Goal: Task Accomplishment & Management: Manage account settings

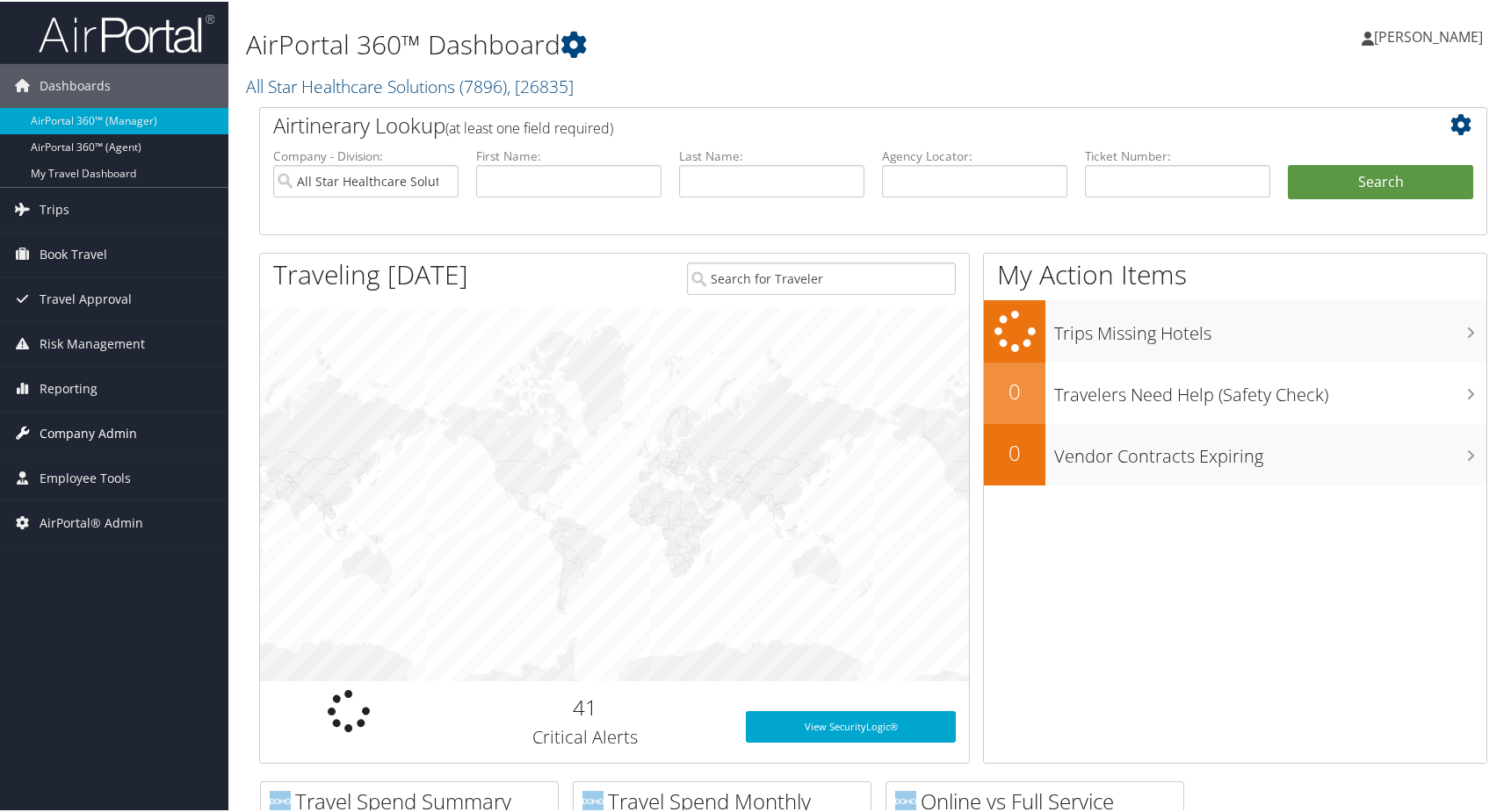
click at [108, 433] on span "Company Admin" at bounding box center [88, 432] width 97 height 44
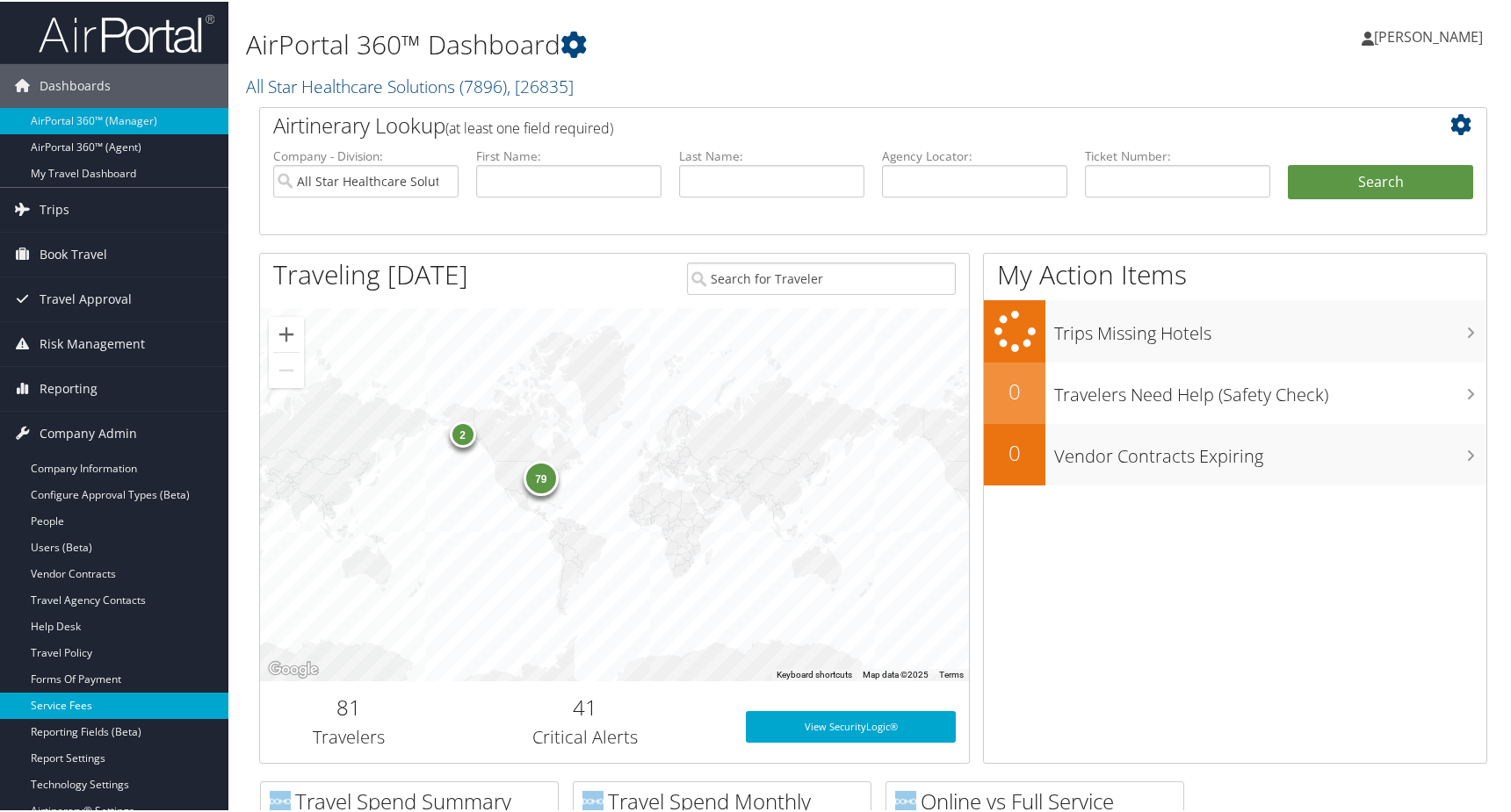
click at [75, 703] on link "Service Fees" at bounding box center [114, 704] width 228 height 27
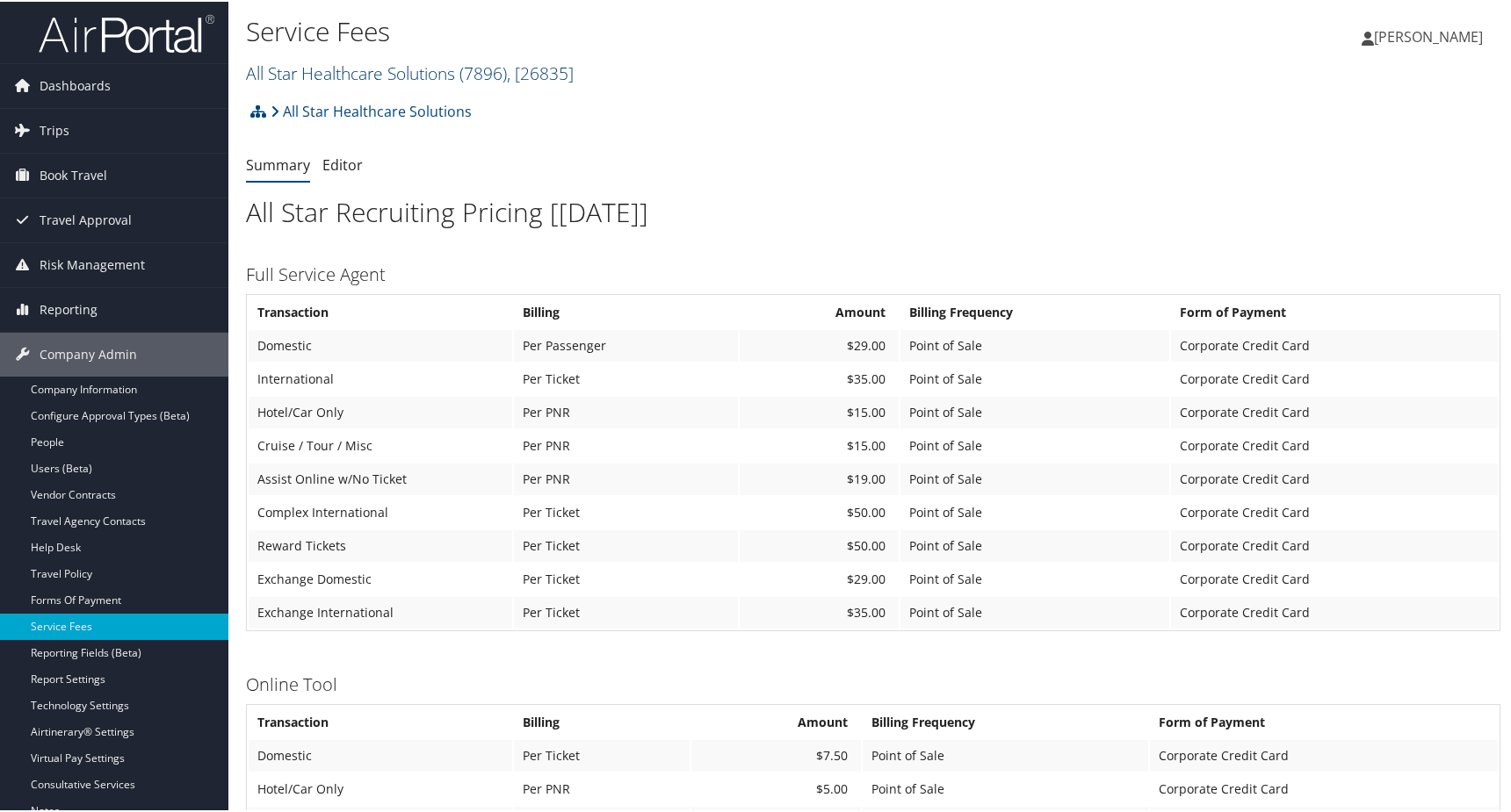
click at [415, 76] on link "All Star Healthcare Solutions ( 7896 ) , [ 26835 ]" at bounding box center [409, 72] width 328 height 24
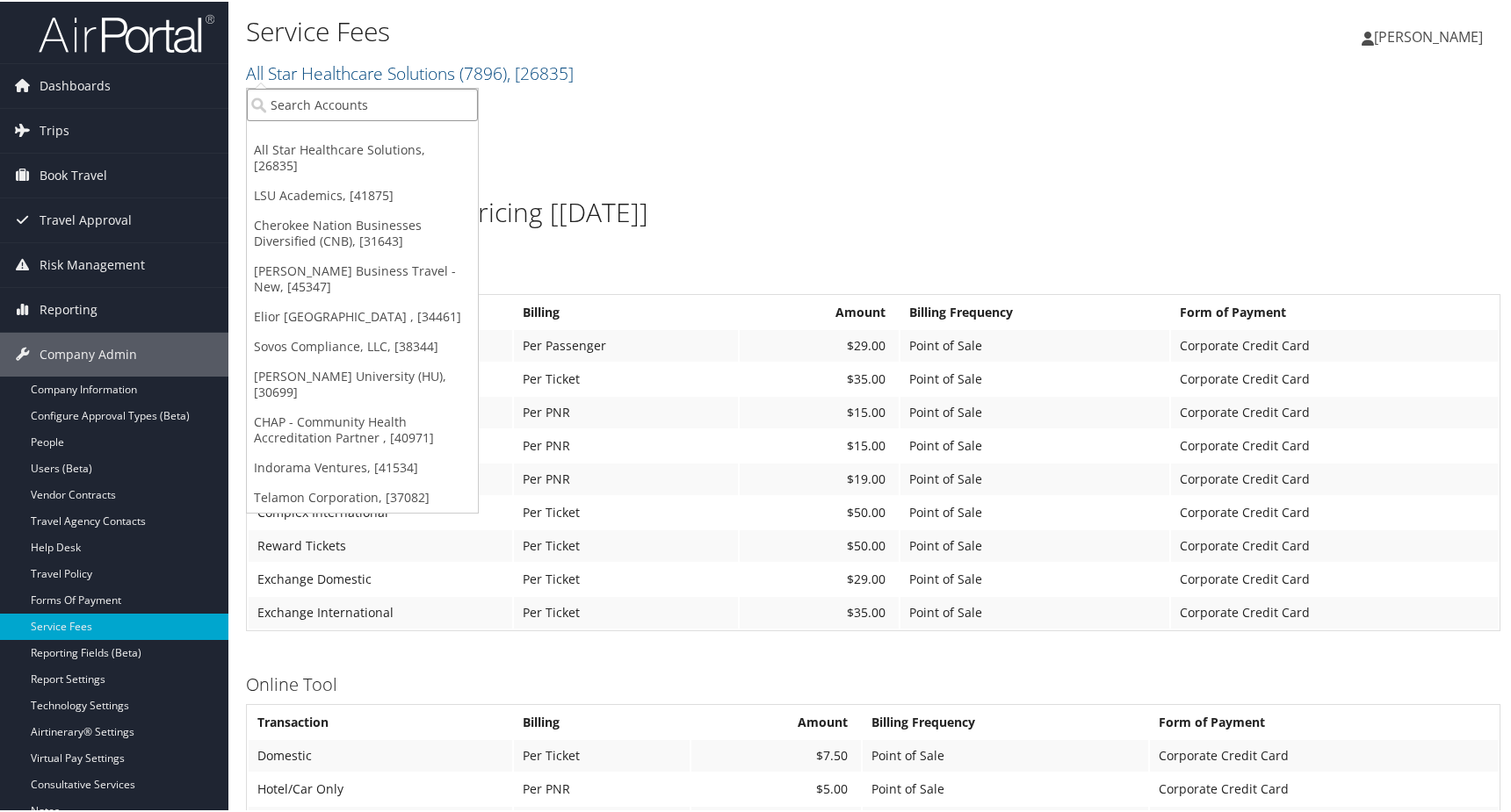
click at [372, 97] on input "search" at bounding box center [362, 103] width 231 height 32
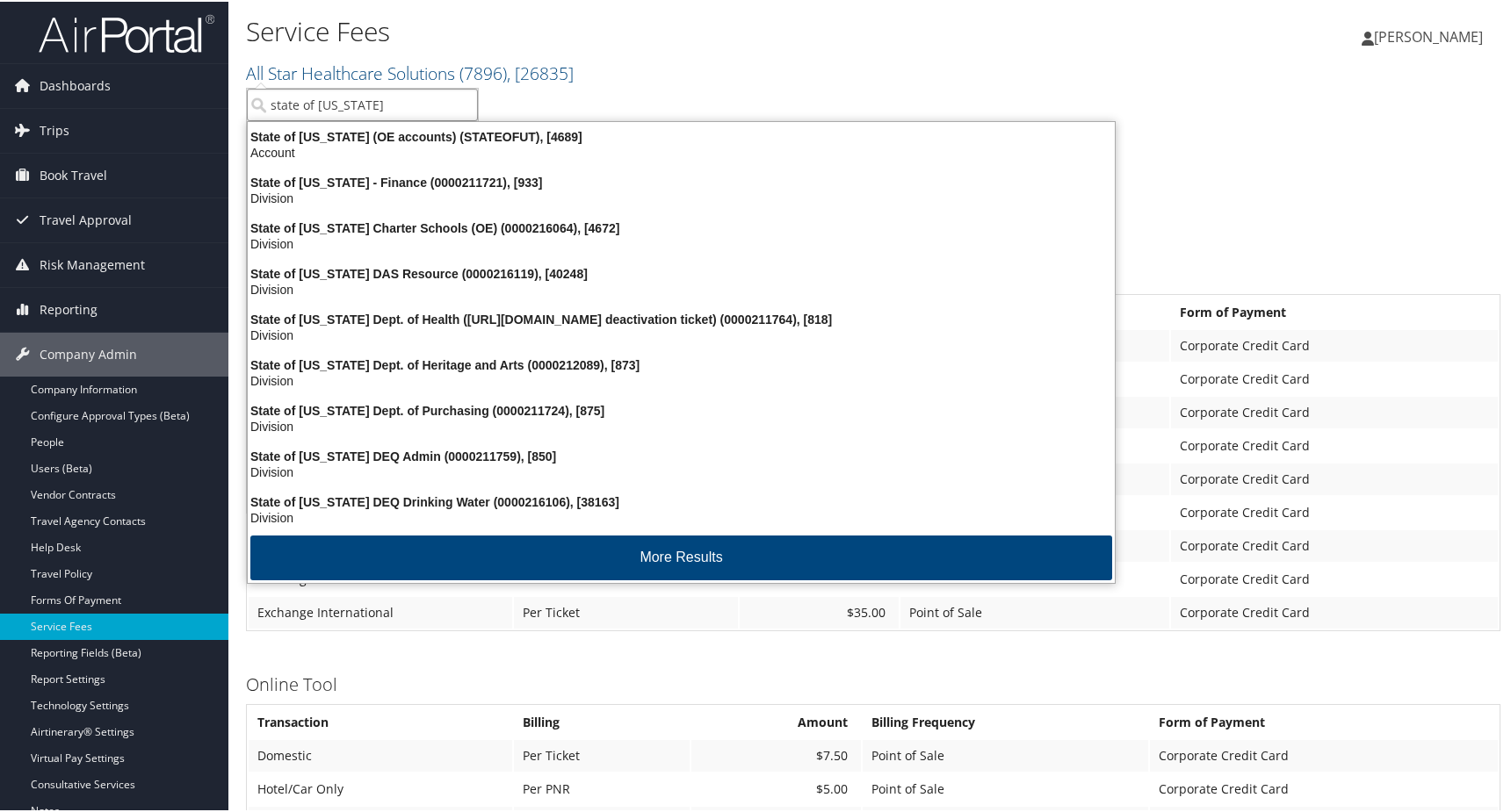
type input "state of Utah"
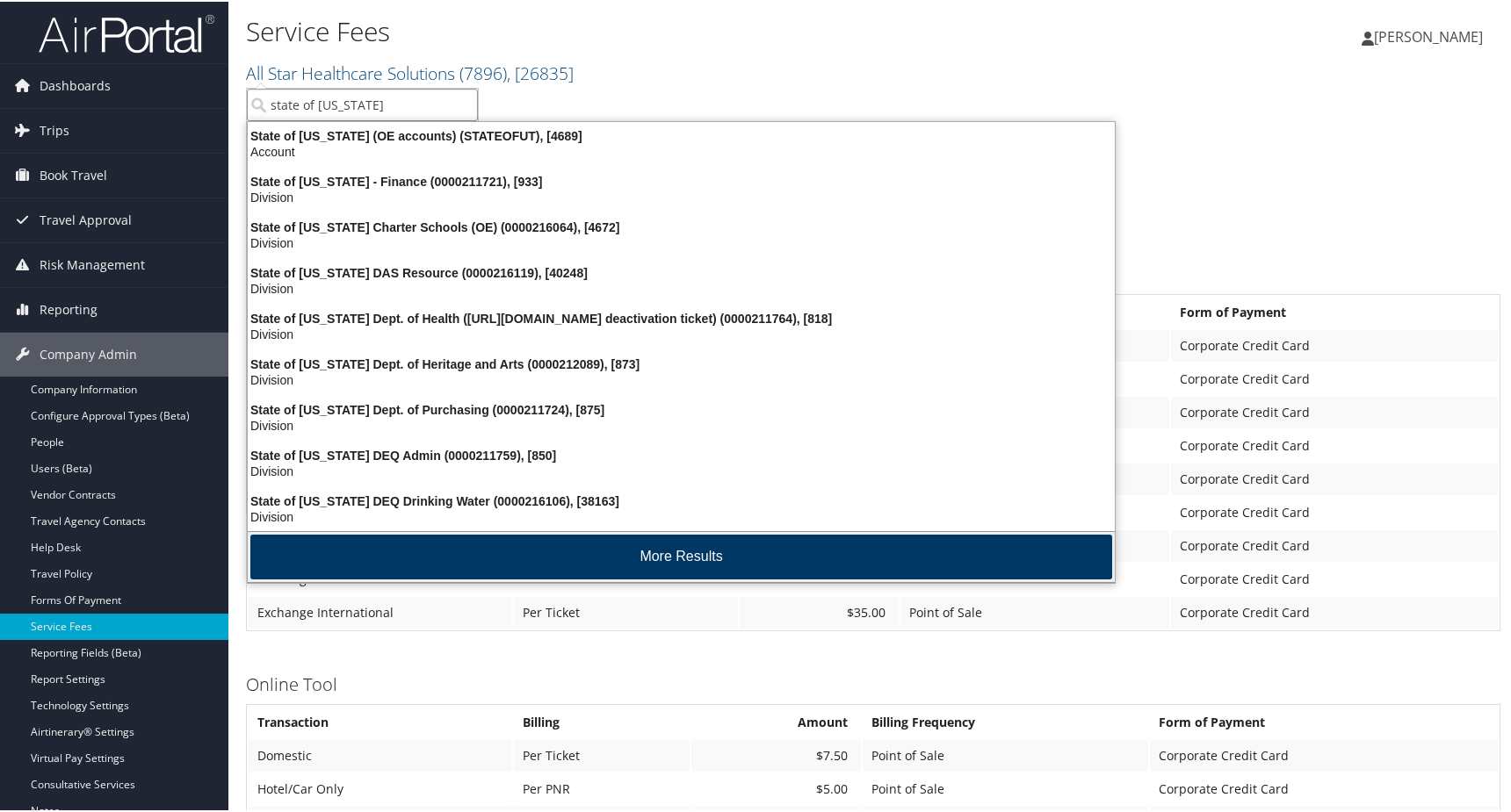
click at [559, 565] on button "More Results" at bounding box center [681, 555] width 861 height 44
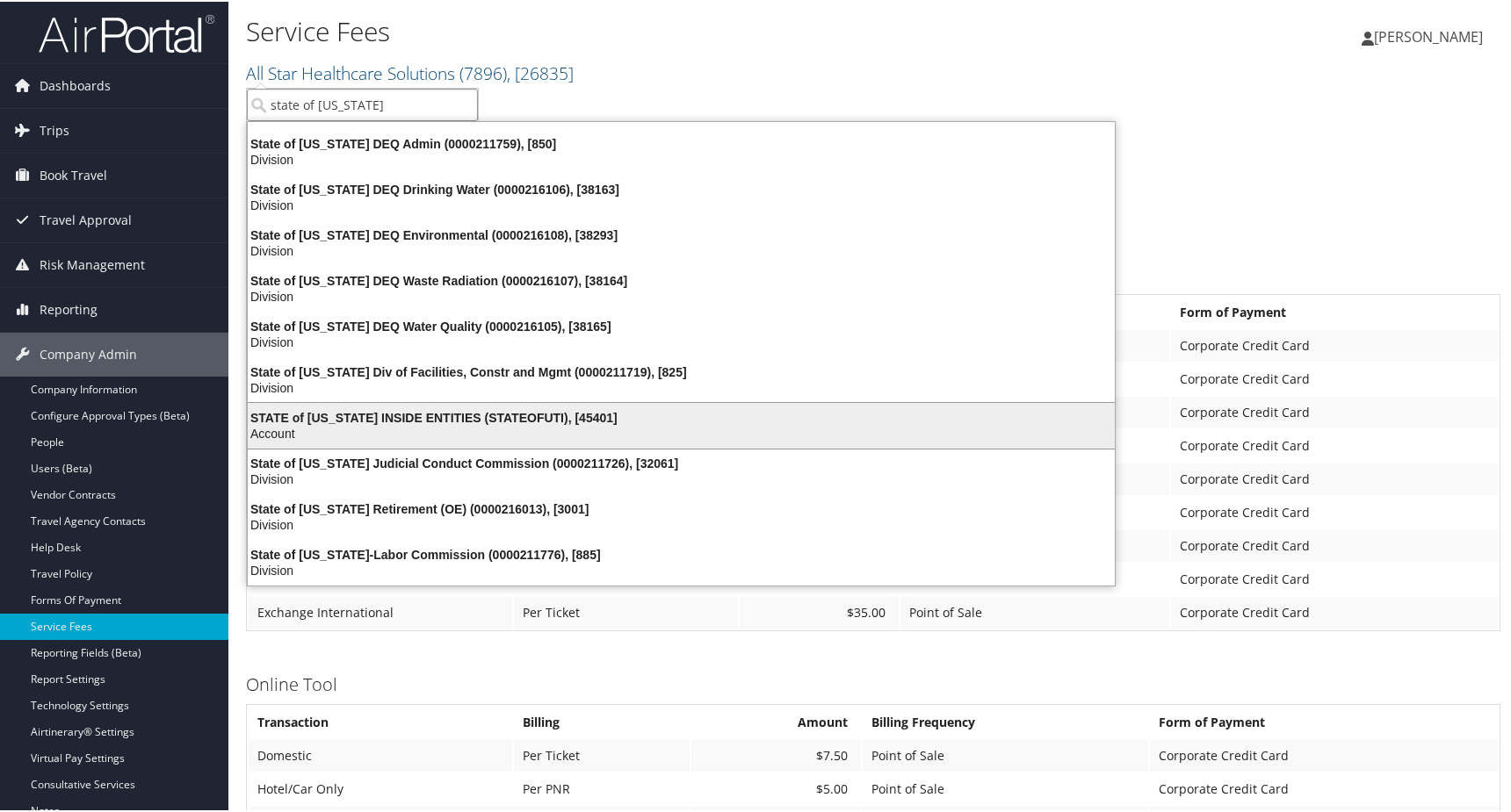
scroll to position [318, 0]
click at [422, 417] on div "STATE of [US_STATE] INSIDE ENTITIES (STATEOFUTI), [45401]" at bounding box center [681, 416] width 888 height 16
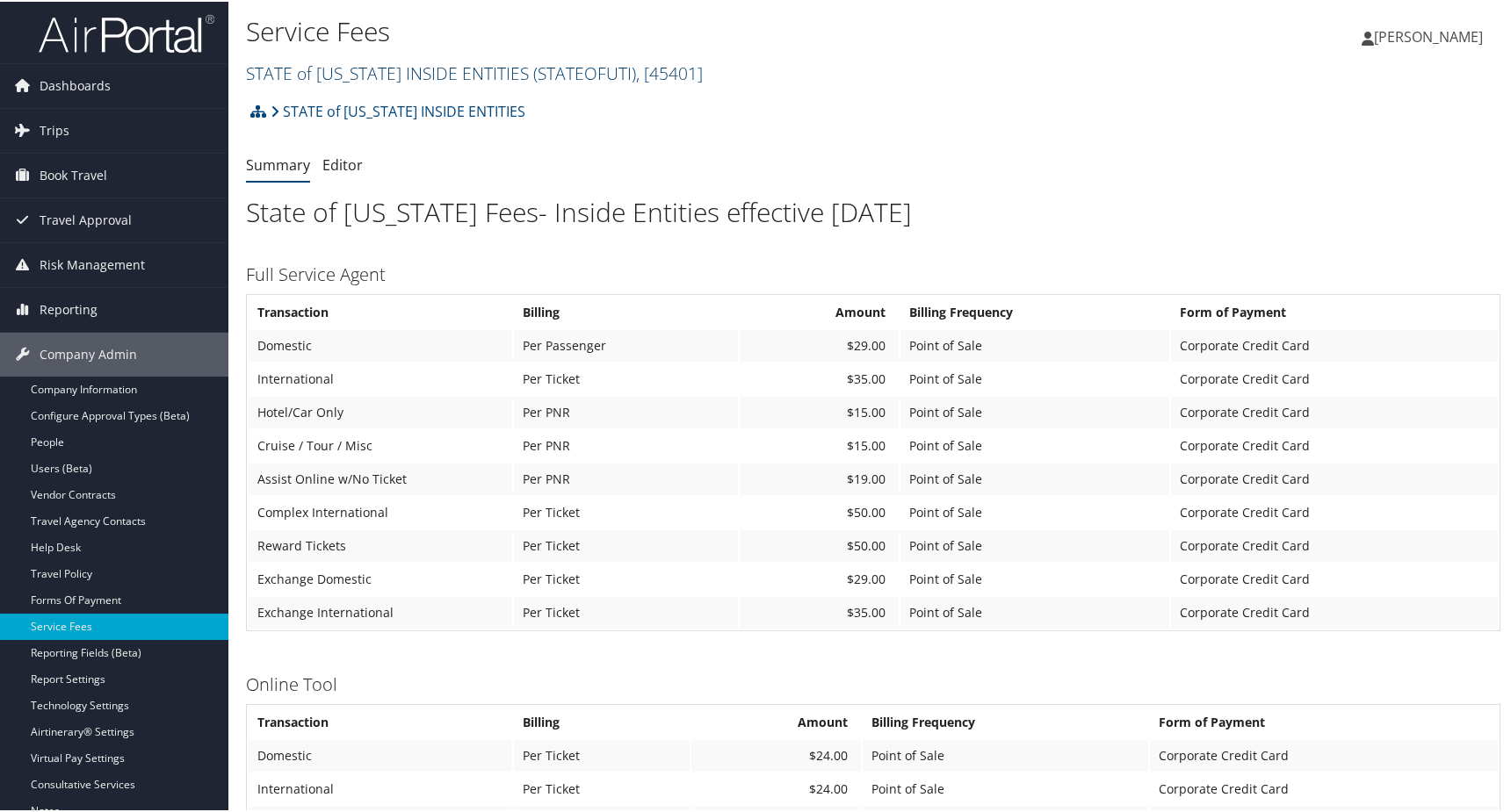
click at [437, 65] on link "STATE of UTAH INSIDE ENTITIES ( STATEOFUTI ) , [ 45401 ]" at bounding box center [474, 72] width 457 height 24
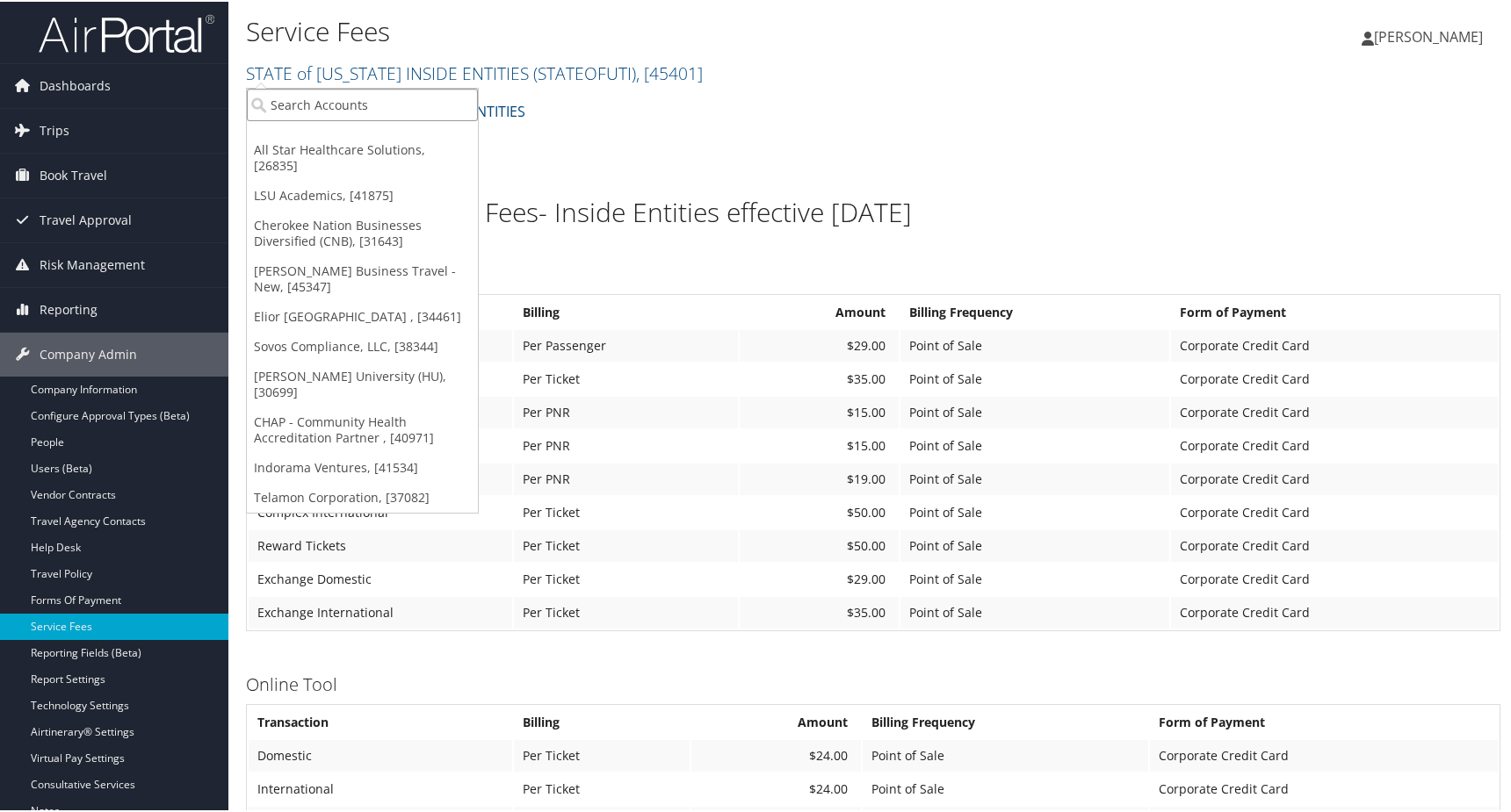
click at [344, 118] on input "search" at bounding box center [362, 103] width 231 height 32
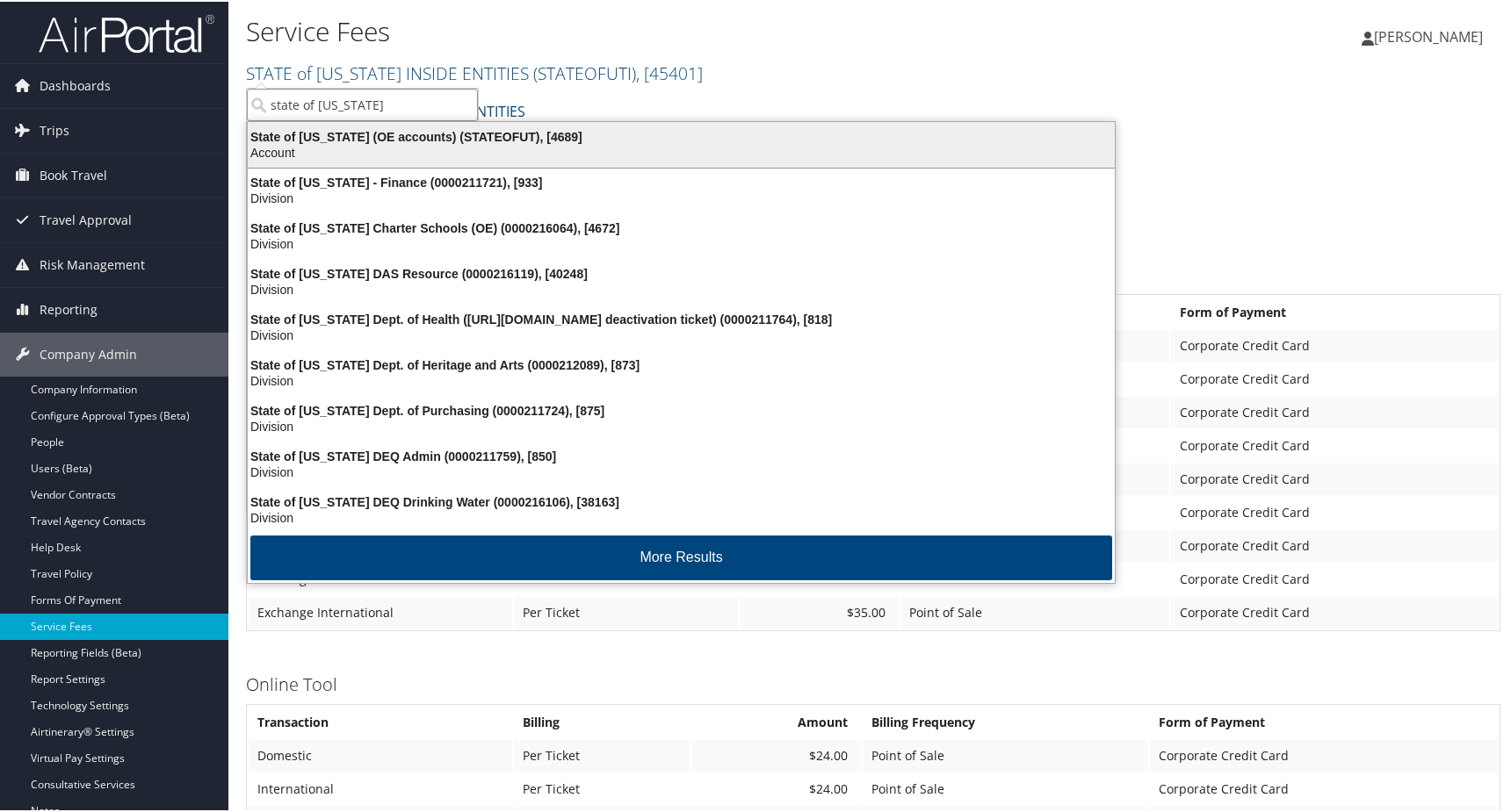
type input "state of Utah"
drag, startPoint x: 346, startPoint y: 135, endPoint x: 403, endPoint y: 136, distance: 57.0
click at [403, 136] on div "State of Utah (OE accounts) (STATEOFUT), [4689]" at bounding box center [681, 135] width 888 height 16
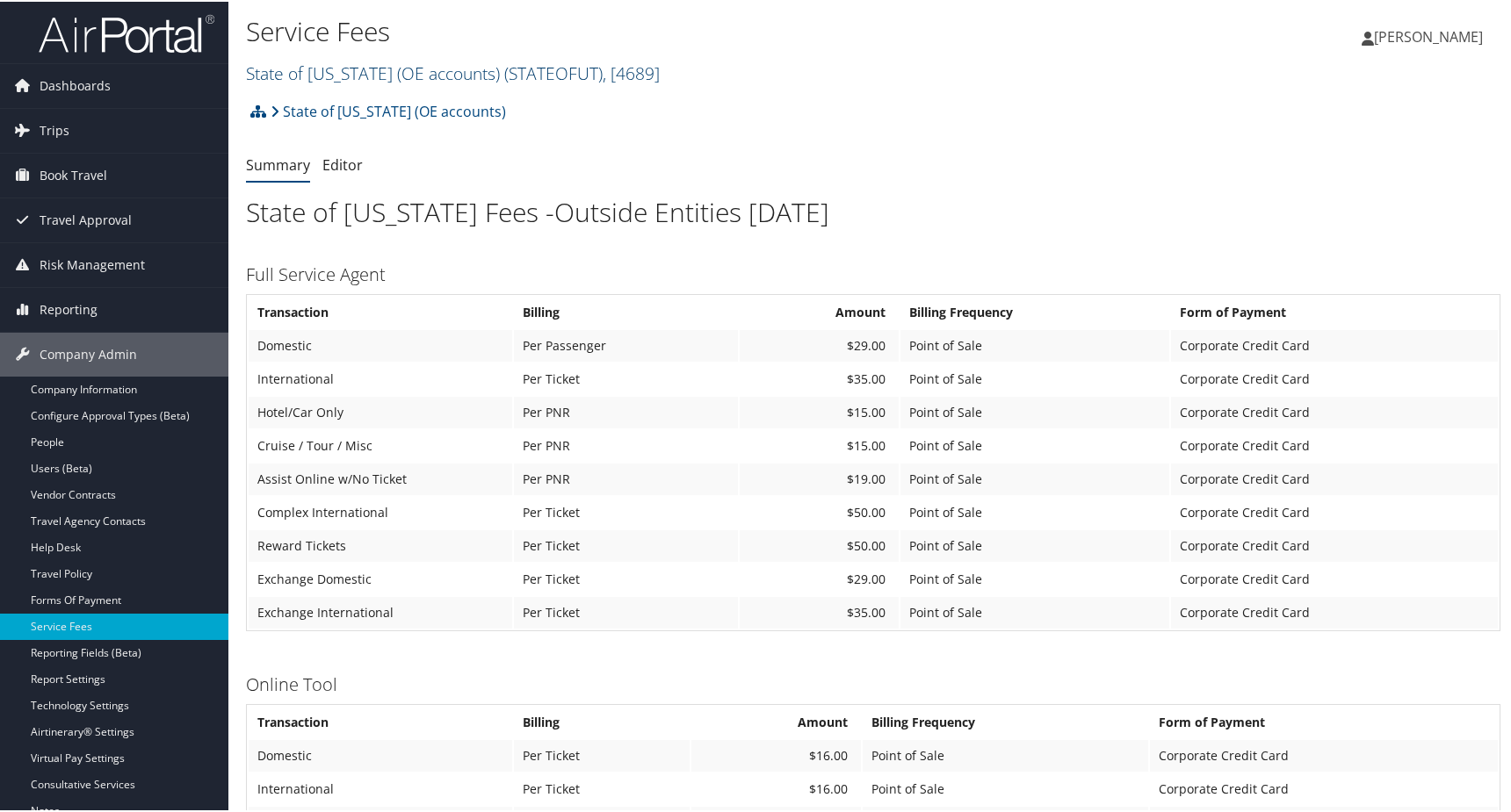
click at [530, 71] on span "( STATEOFUT )" at bounding box center [554, 72] width 98 height 24
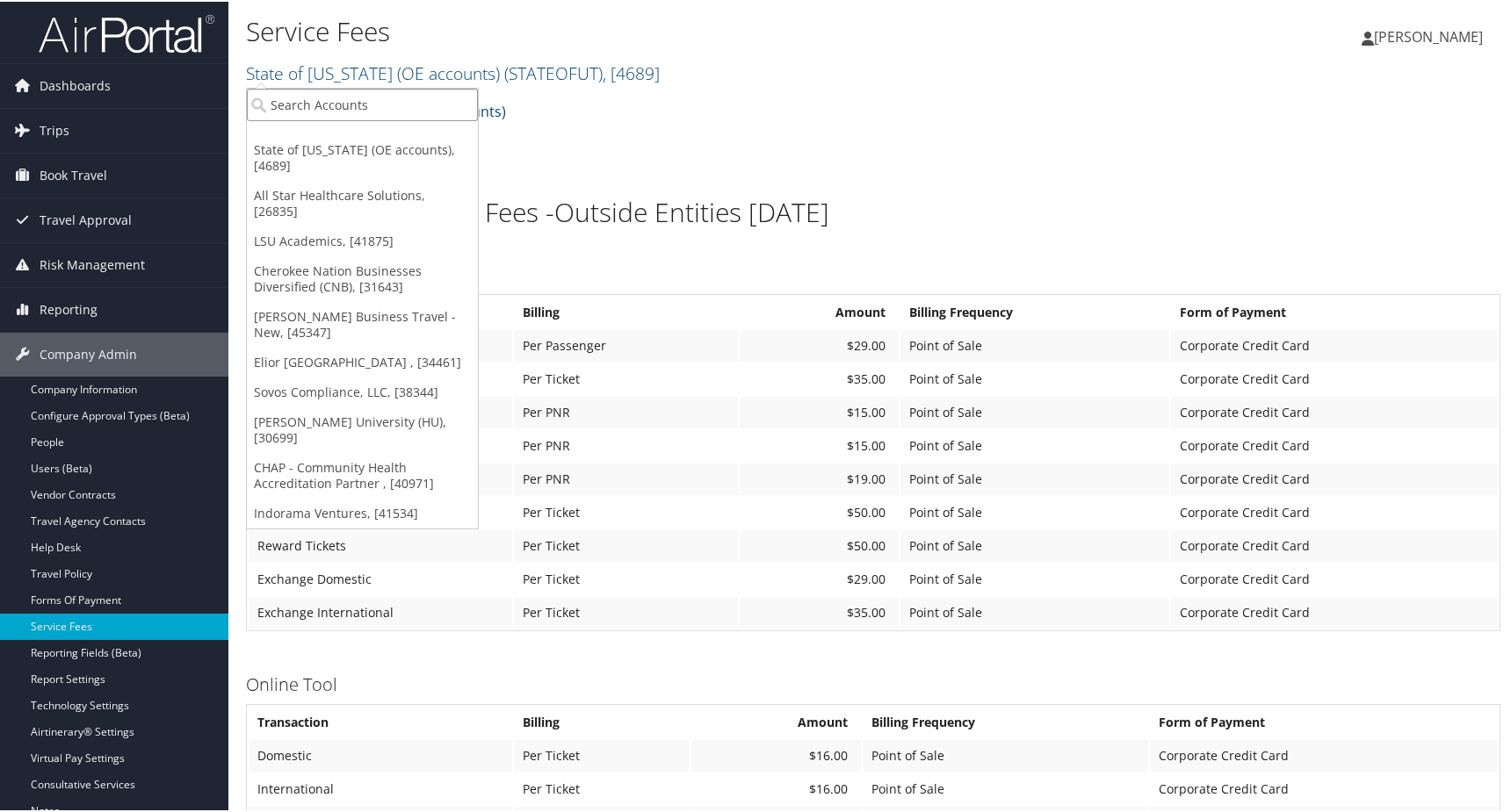
click at [371, 115] on input "search" at bounding box center [362, 103] width 231 height 32
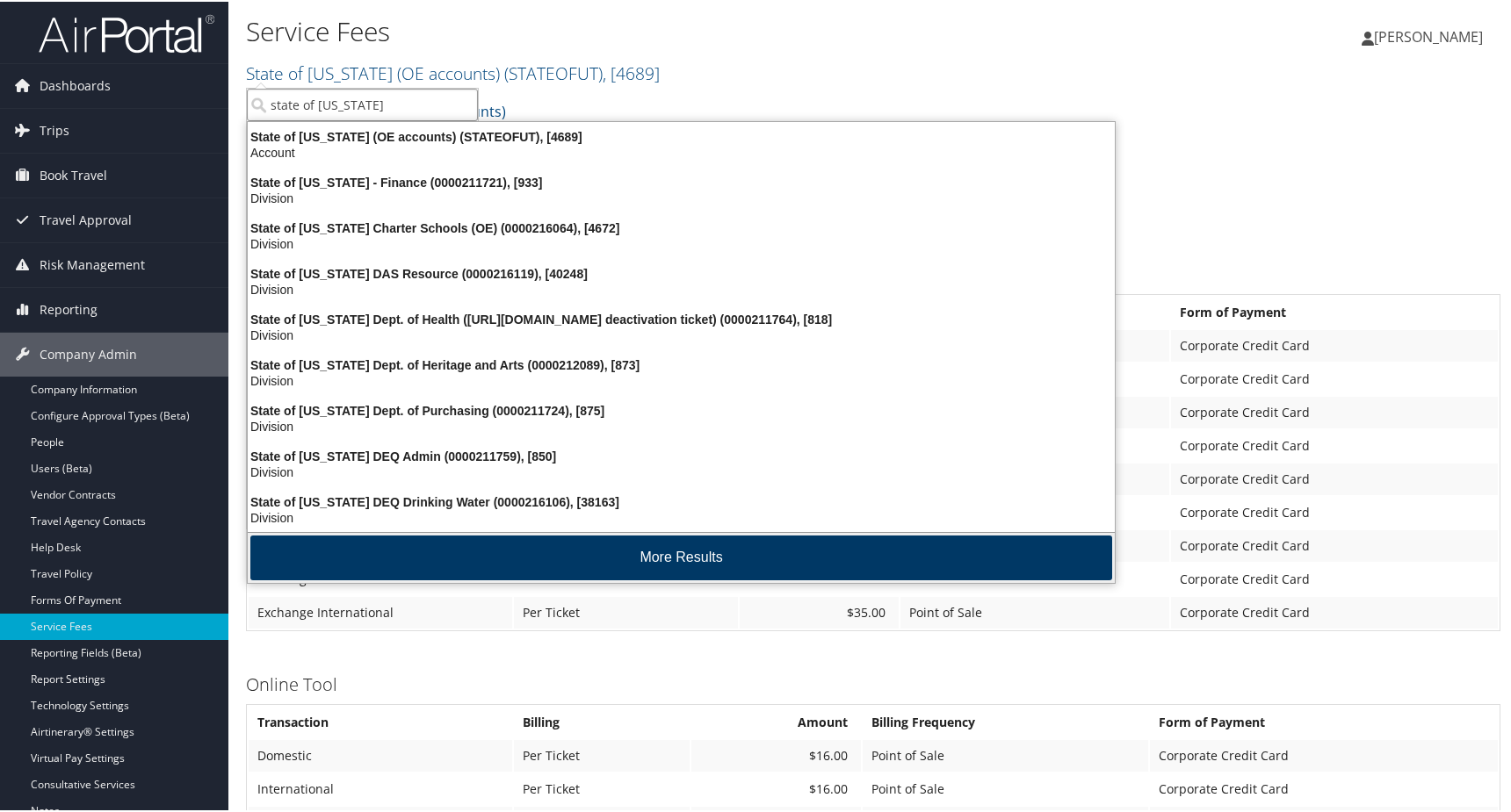
click at [394, 559] on button "More Results" at bounding box center [681, 556] width 861 height 44
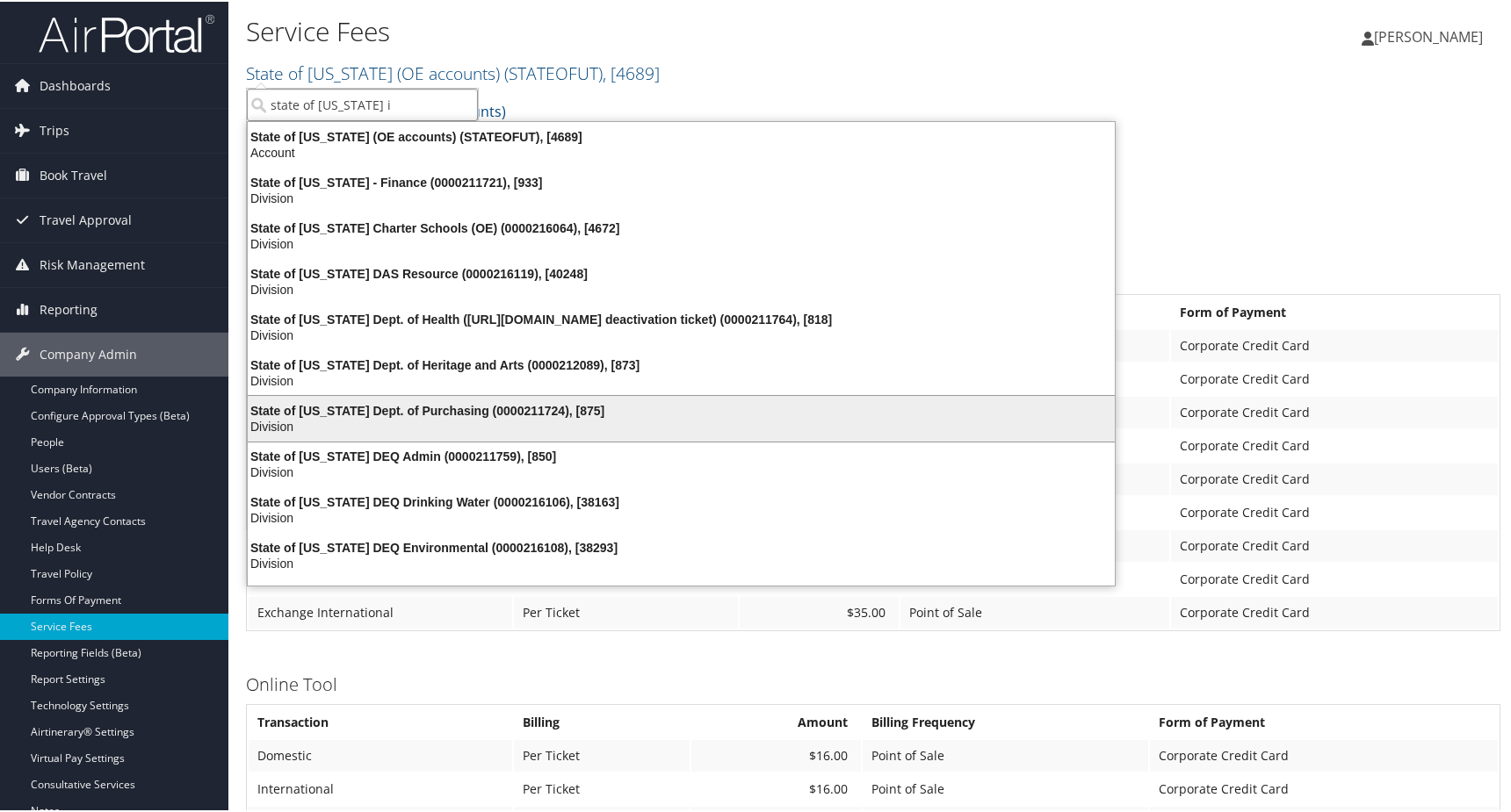
type input "state of utah in"
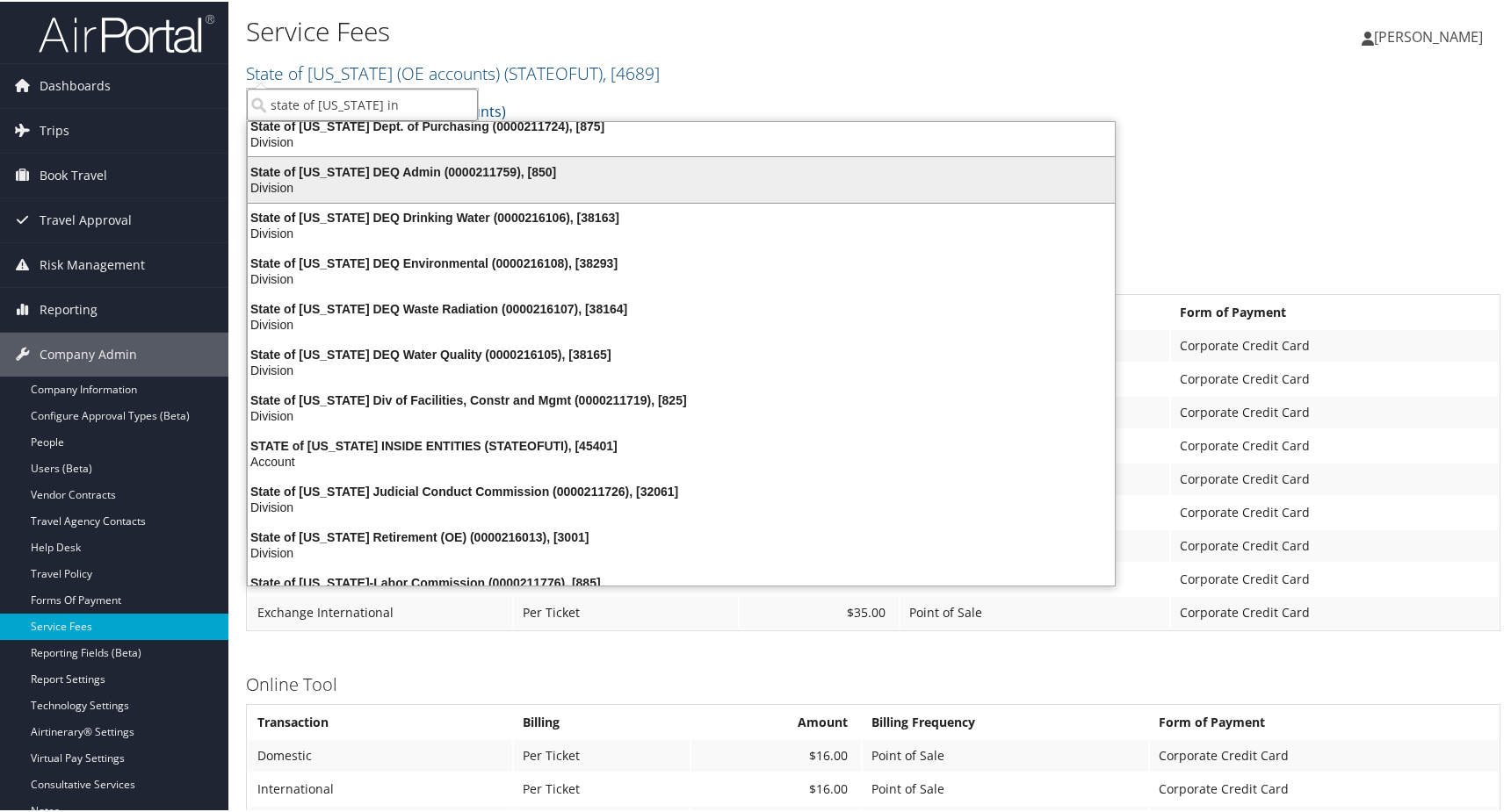
scroll to position [285, 0]
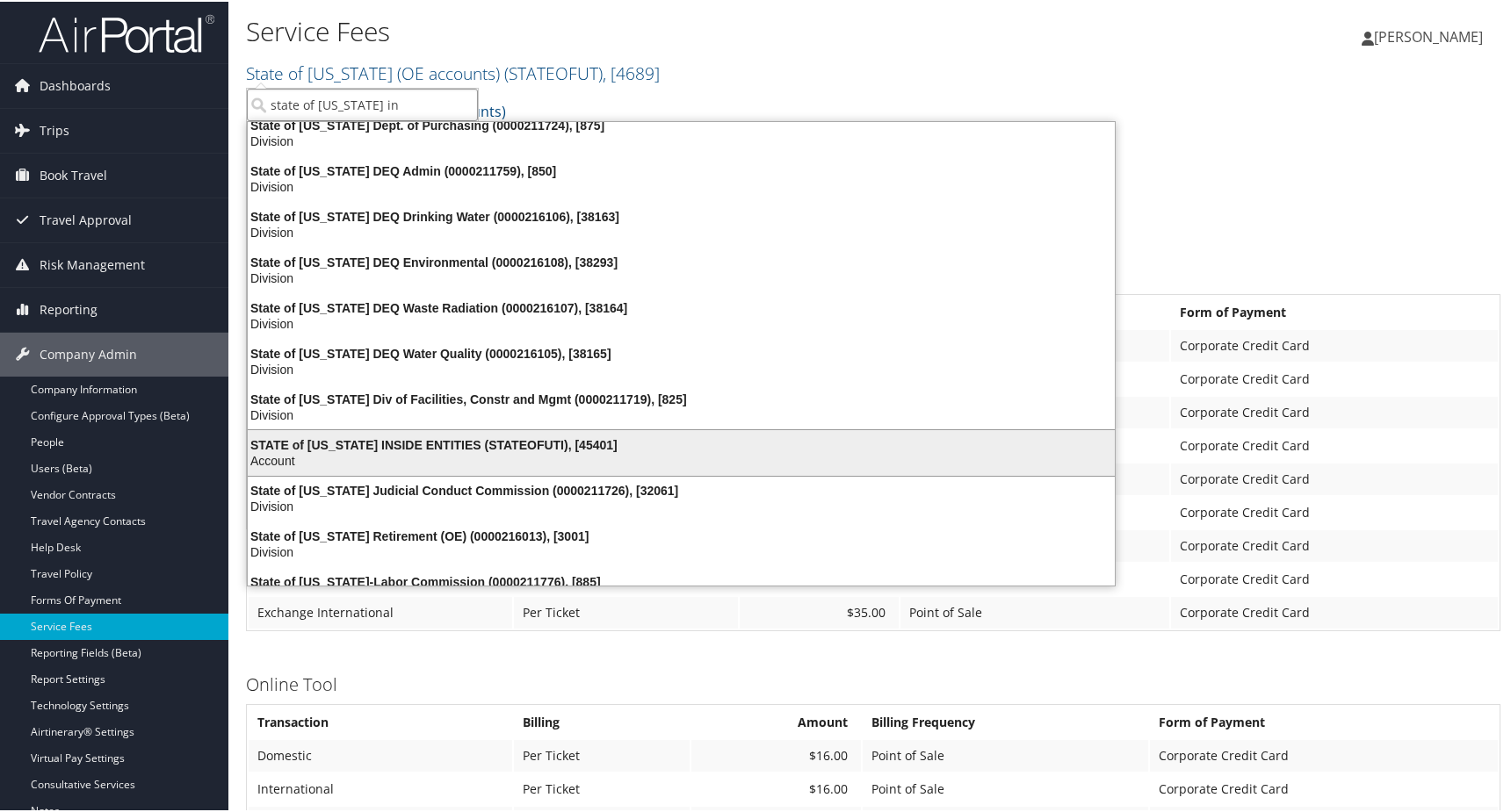
click at [385, 446] on div "STATE of UTAH INSIDE ENTITIES (STATEOFUTI), [45401]" at bounding box center [681, 442] width 888 height 16
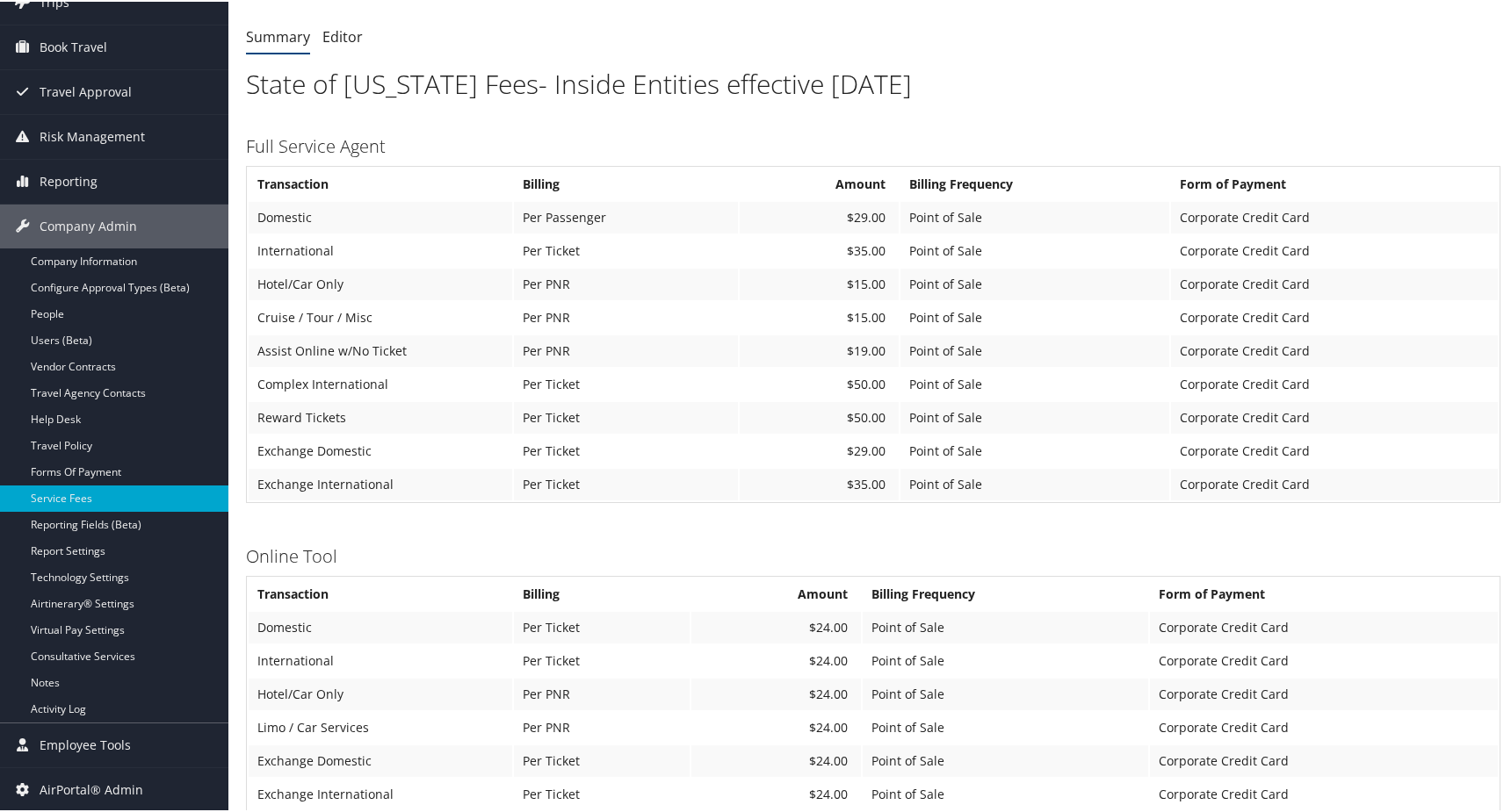
scroll to position [119, 0]
